Goal: Browse casually

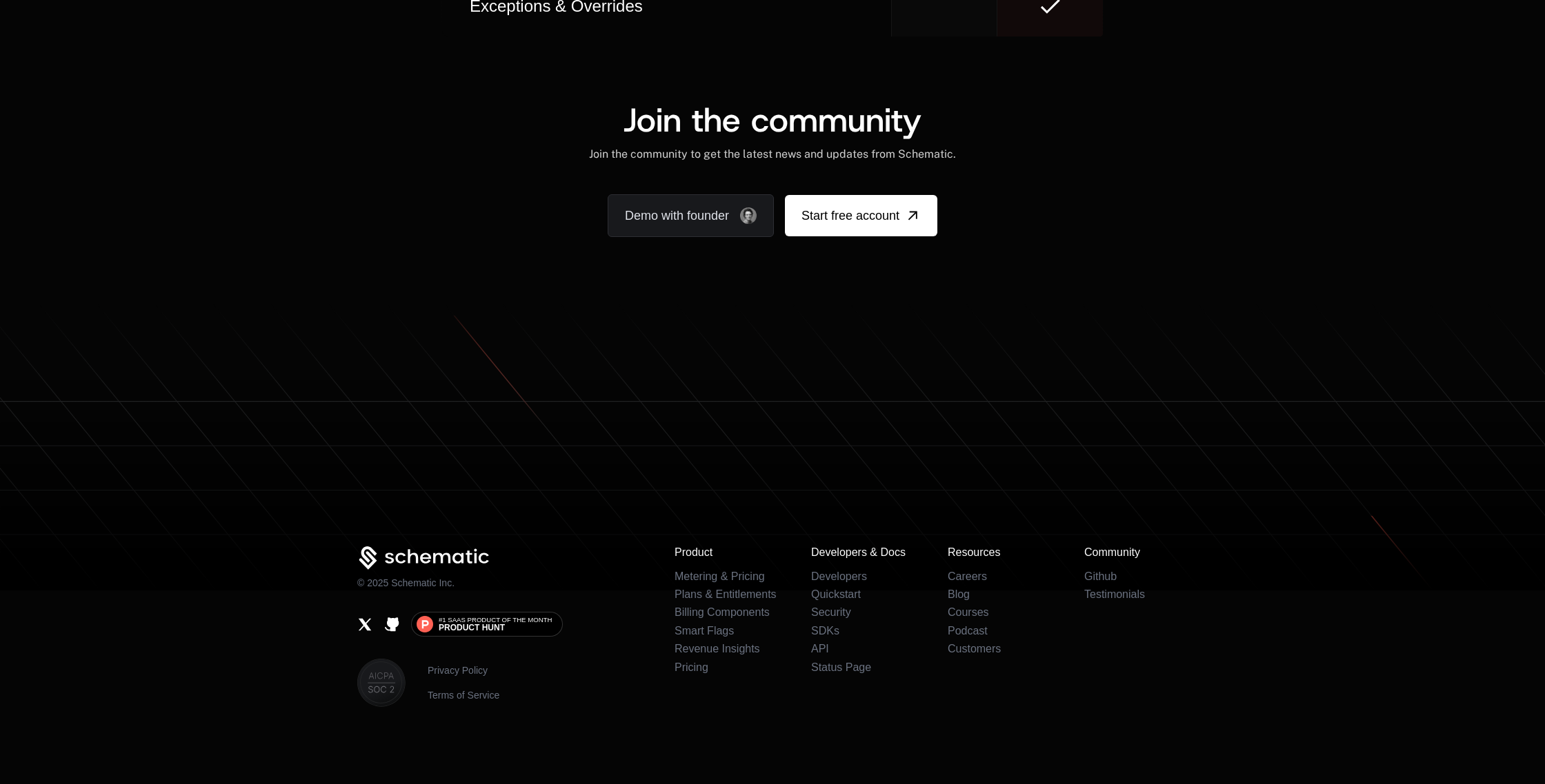
scroll to position [8450, 0]
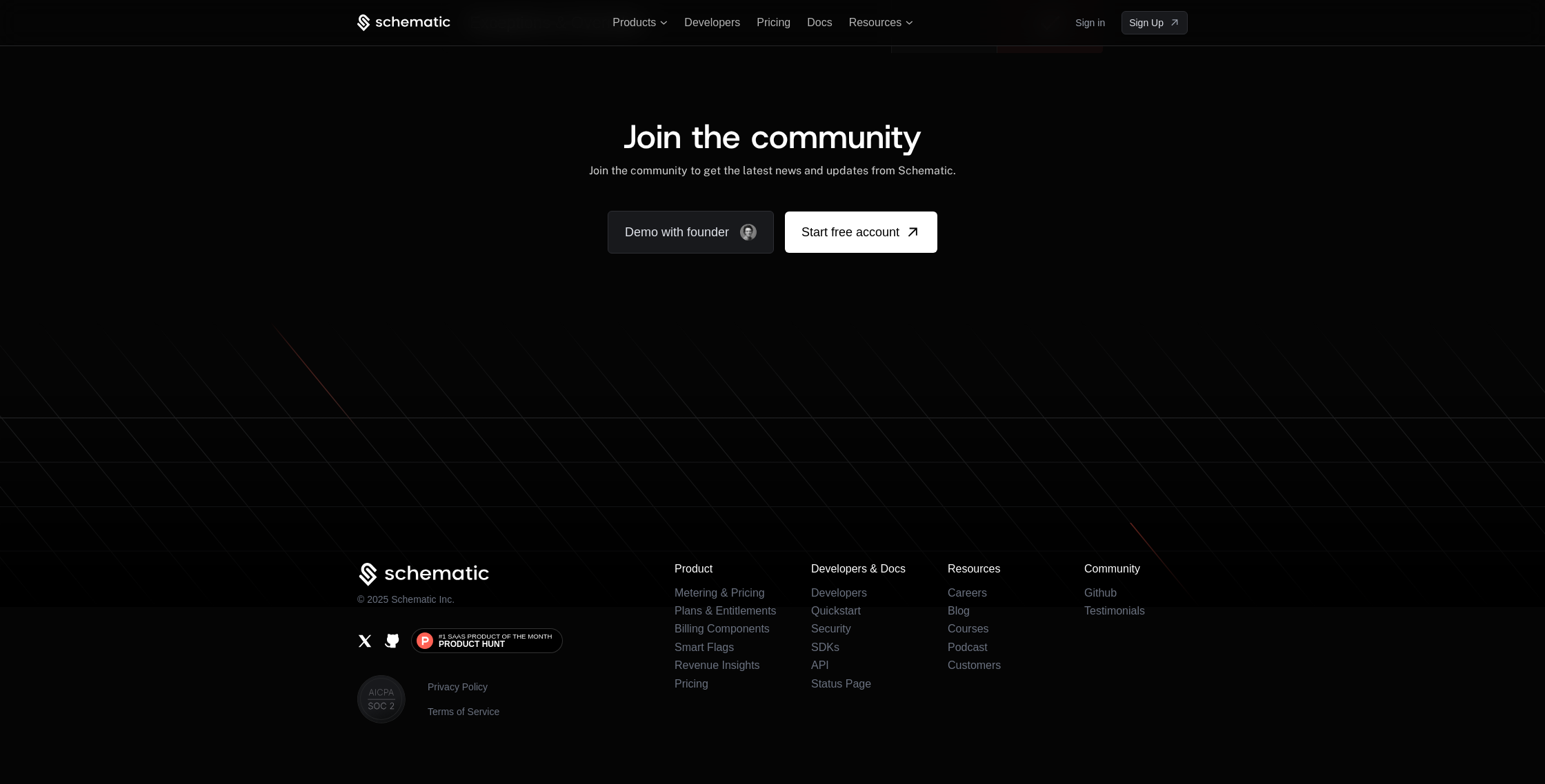
scroll to position [8323, 0]
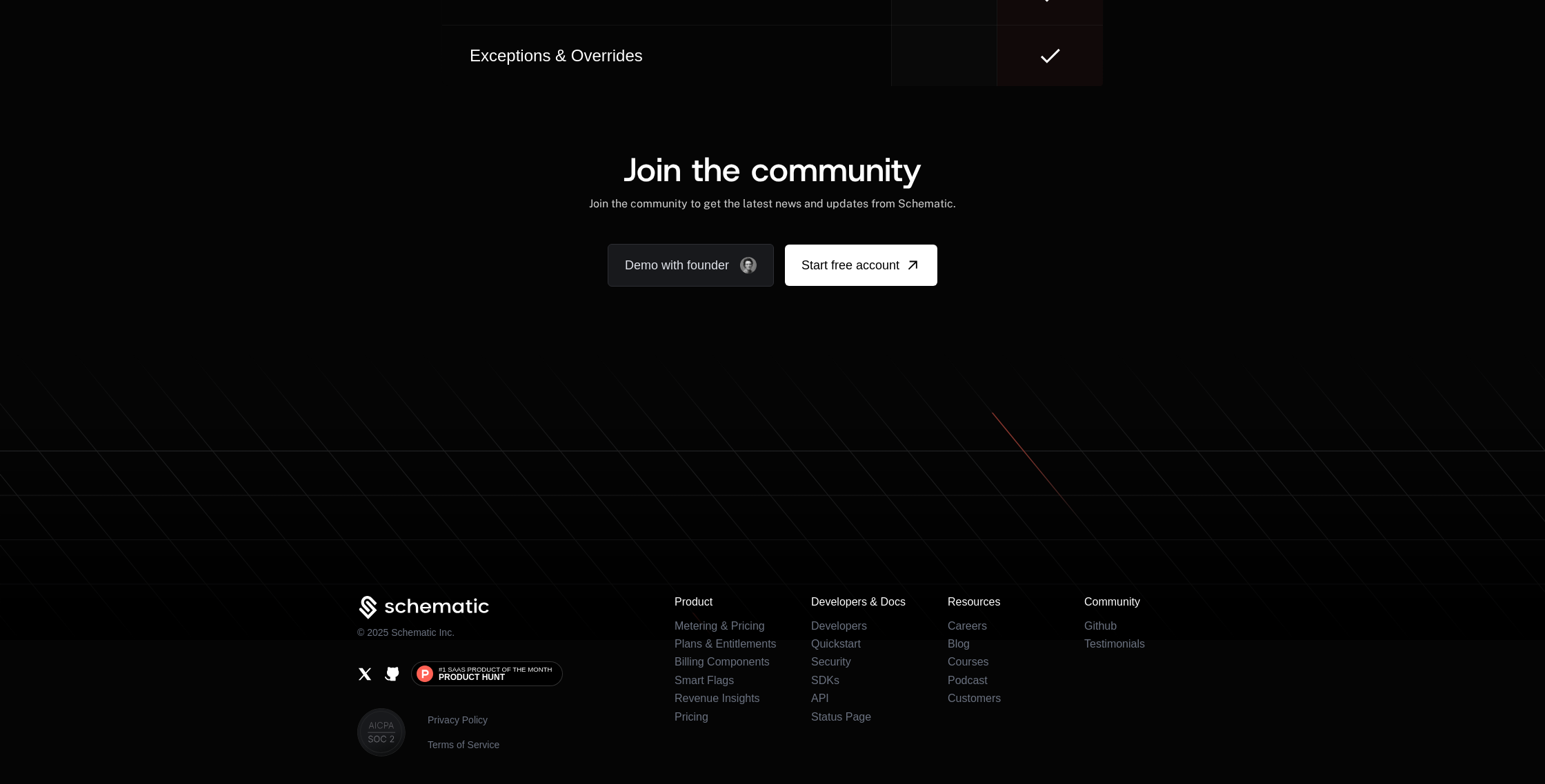
scroll to position [8485, 0]
